Goal: Information Seeking & Learning: Learn about a topic

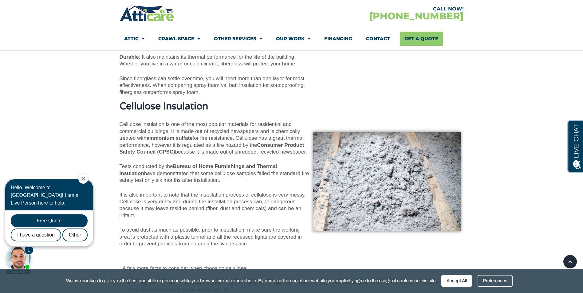
scroll to position [2335, 0]
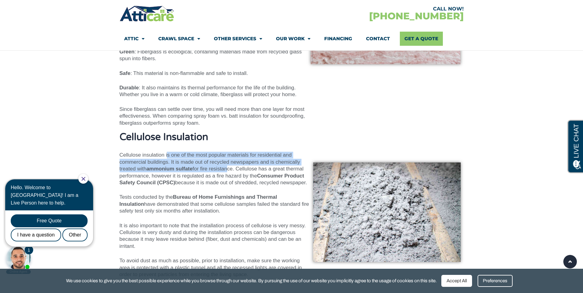
drag, startPoint x: 167, startPoint y: 143, endPoint x: 226, endPoint y: 154, distance: 60.0
click at [226, 154] on p "Cellulose insulation is one of the most popular materials for residential and c…" at bounding box center [215, 169] width 190 height 34
click at [226, 166] on span "for fire resistance. Cellulose has a great thermal performance, however it is r…" at bounding box center [212, 172] width 184 height 13
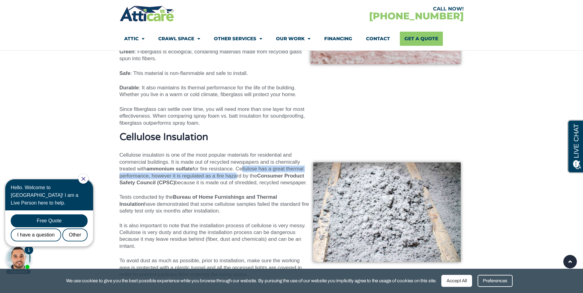
drag, startPoint x: 243, startPoint y: 152, endPoint x: 235, endPoint y: 163, distance: 13.2
click at [235, 166] on span "for fire resistance. Cellulose has a great thermal performance, however it is r…" at bounding box center [212, 172] width 184 height 13
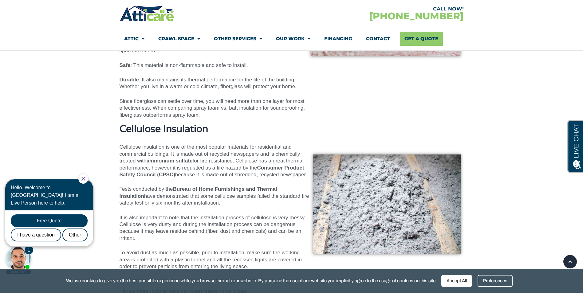
scroll to position [2366, 0]
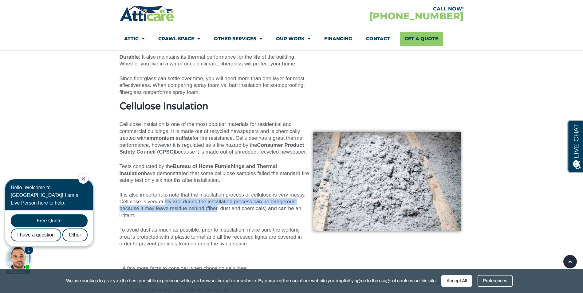
drag, startPoint x: 166, startPoint y: 185, endPoint x: 216, endPoint y: 197, distance: 51.1
click at [216, 197] on span "It is also important to note that the installation process of cellulose is very…" at bounding box center [213, 205] width 186 height 26
drag, startPoint x: 216, startPoint y: 197, endPoint x: 168, endPoint y: 210, distance: 49.8
click at [168, 210] on div "Cellulose Insulation Cellulose insulation is one of the most popular materials …" at bounding box center [215, 181] width 190 height 161
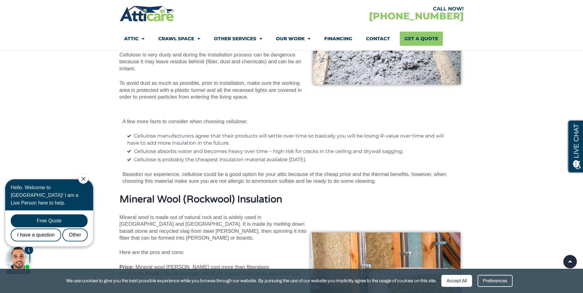
scroll to position [2581, 0]
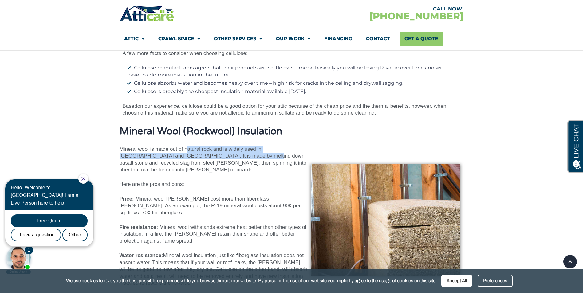
drag, startPoint x: 186, startPoint y: 135, endPoint x: 233, endPoint y: 145, distance: 47.9
click at [233, 146] on span "Mineral wool is made out of natural rock and is widely used in [GEOGRAPHIC_DATA…" at bounding box center [213, 159] width 187 height 26
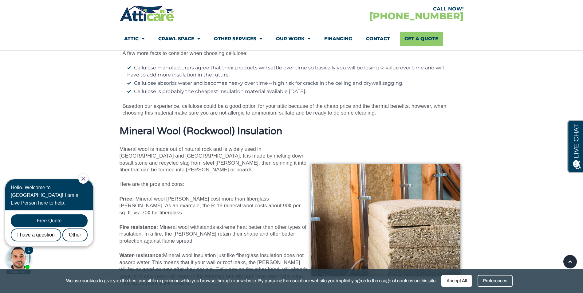
drag, startPoint x: 233, startPoint y: 145, endPoint x: 205, endPoint y: 167, distance: 35.7
click at [205, 167] on div "Mineral Wool (Rockwool) Insulation​ Mineral wool is made out of natural rock an…" at bounding box center [214, 220] width 188 height 189
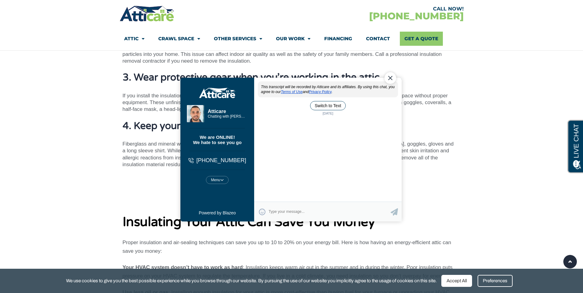
scroll to position [0, 0]
